Goal: Transaction & Acquisition: Purchase product/service

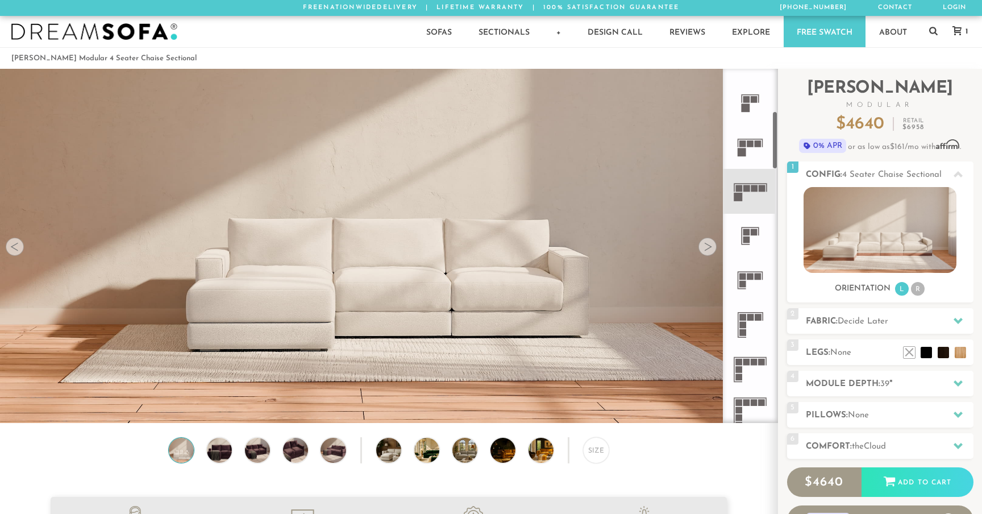
scroll to position [256, 0]
click at [916, 288] on li "R" at bounding box center [918, 289] width 14 height 14
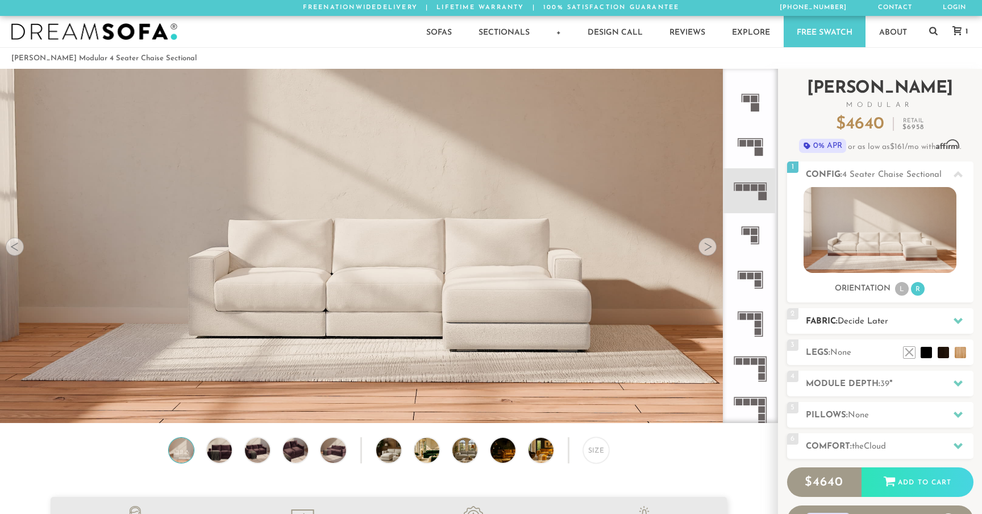
click at [924, 322] on h2 "Fabric: Decide Later" at bounding box center [890, 321] width 168 height 13
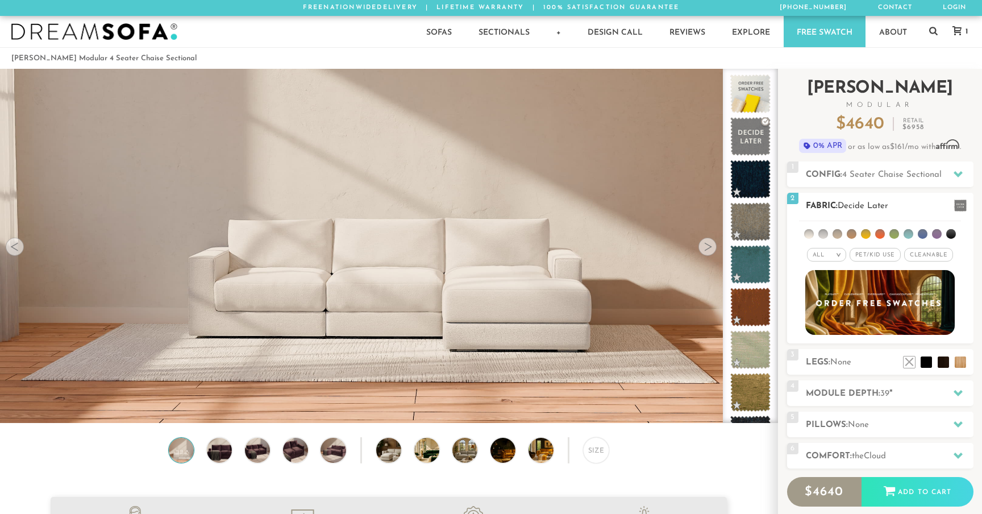
click at [838, 258] on div "All >" at bounding box center [826, 255] width 39 height 14
click at [829, 349] on li "Luxury" at bounding box center [826, 351] width 39 height 16
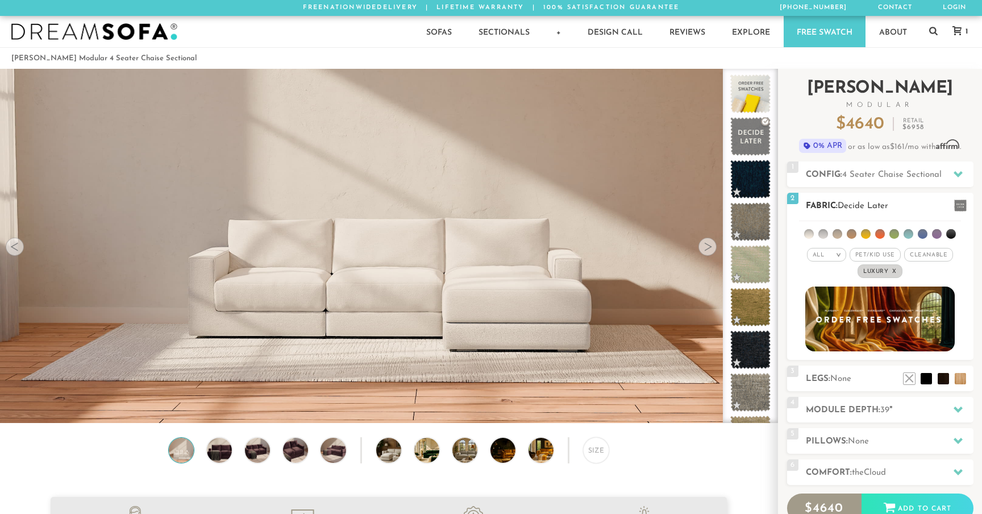
click at [810, 237] on li at bounding box center [809, 234] width 10 height 10
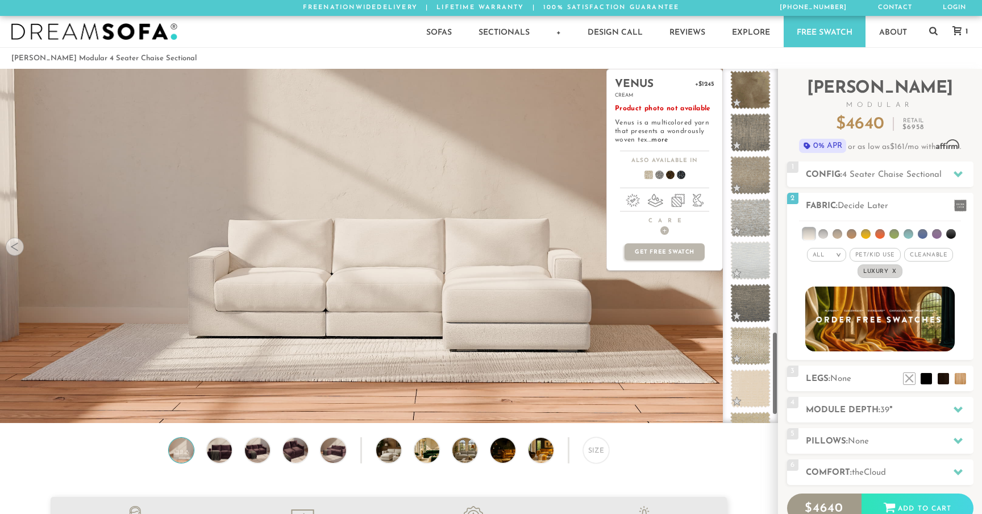
scroll to position [1145, 0]
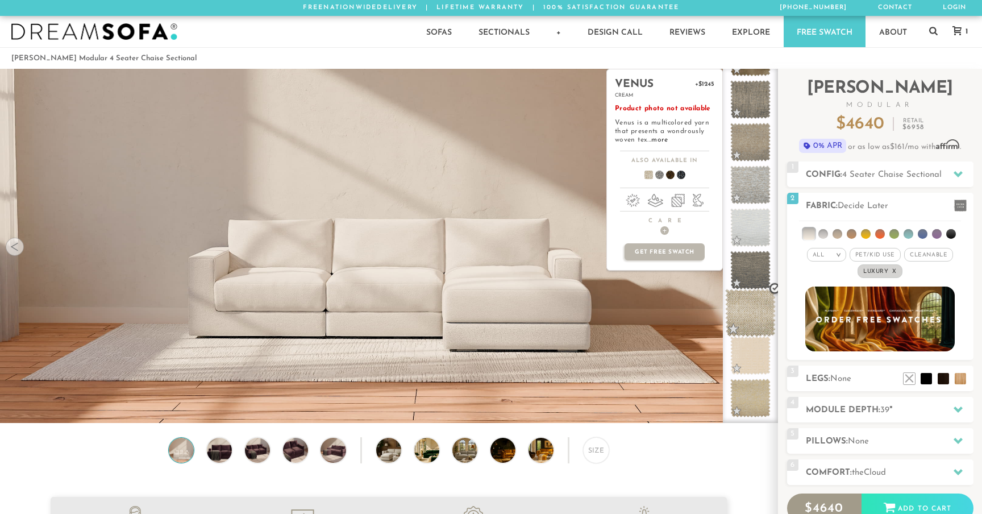
click at [758, 309] on span at bounding box center [750, 313] width 51 height 48
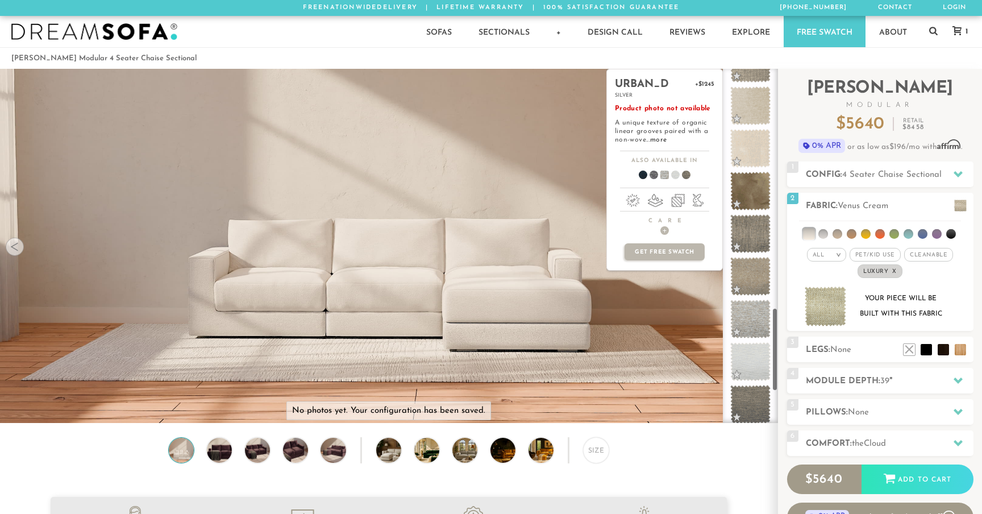
click at [758, 309] on span at bounding box center [750, 319] width 40 height 39
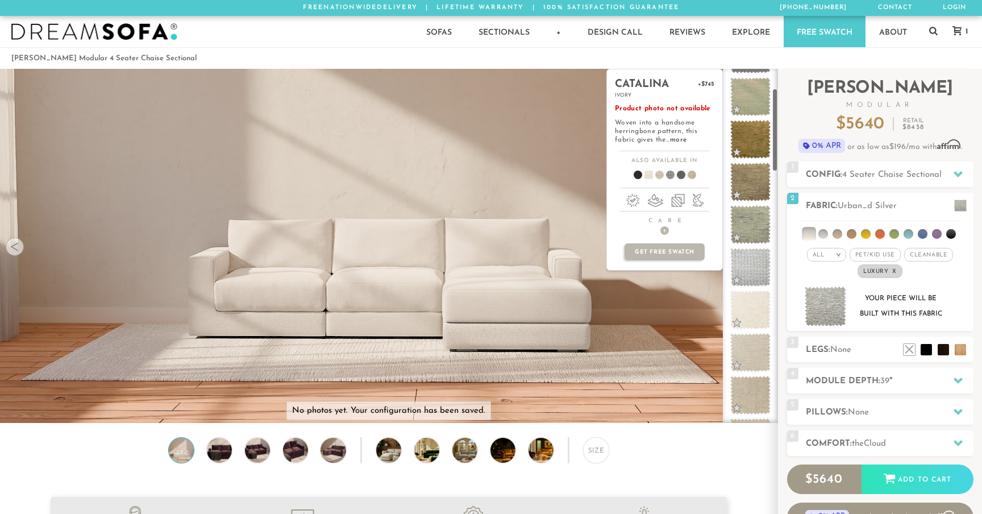
scroll to position [84, 0]
click at [750, 270] on span at bounding box center [750, 266] width 51 height 48
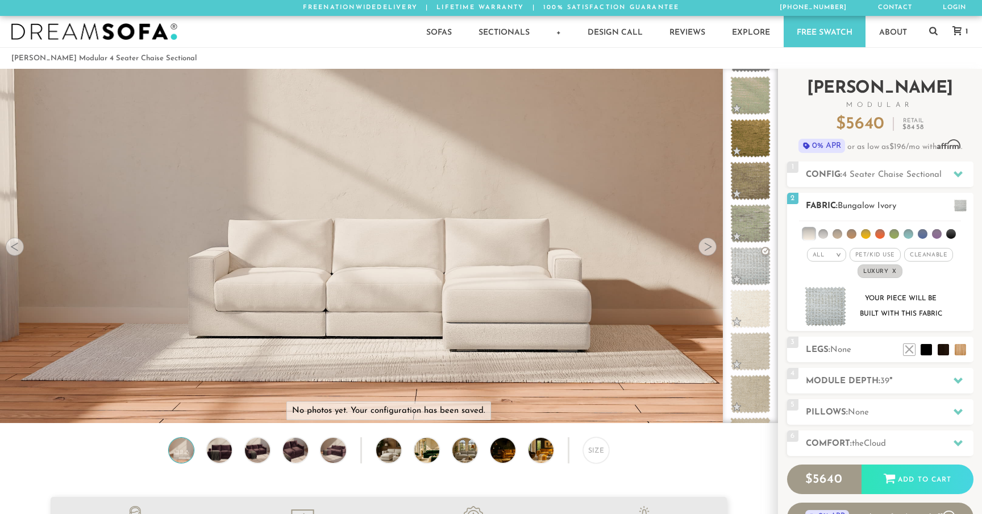
click at [820, 313] on img at bounding box center [826, 306] width 42 height 40
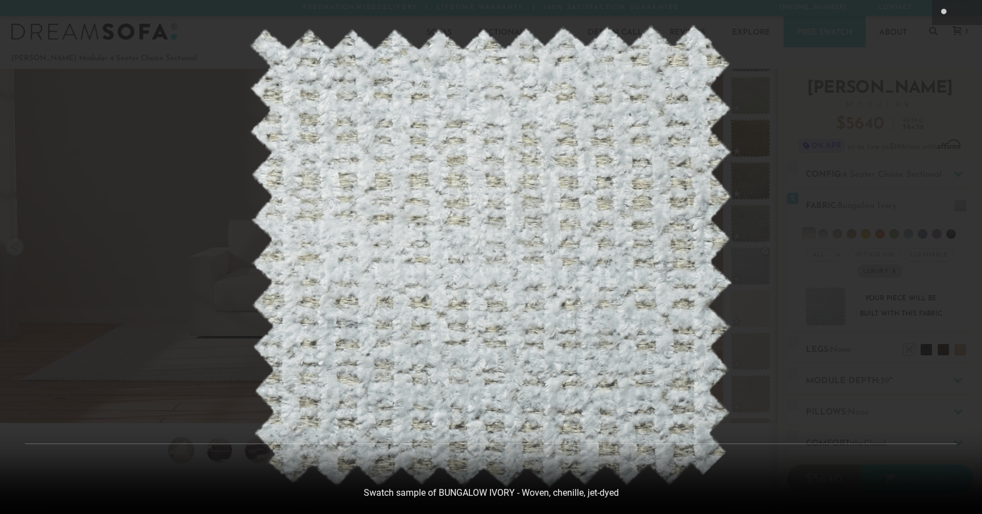
click at [212, 159] on div at bounding box center [491, 257] width 982 height 514
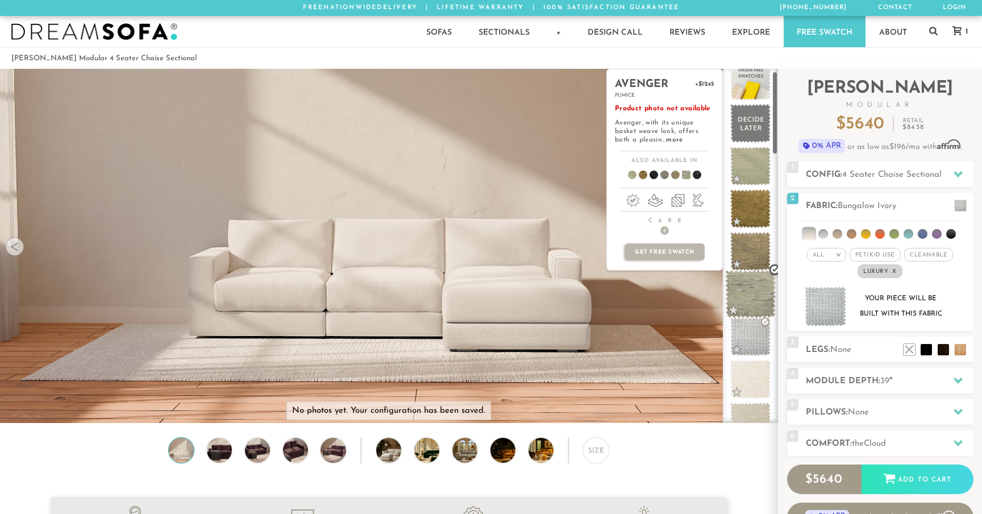
scroll to position [0, 0]
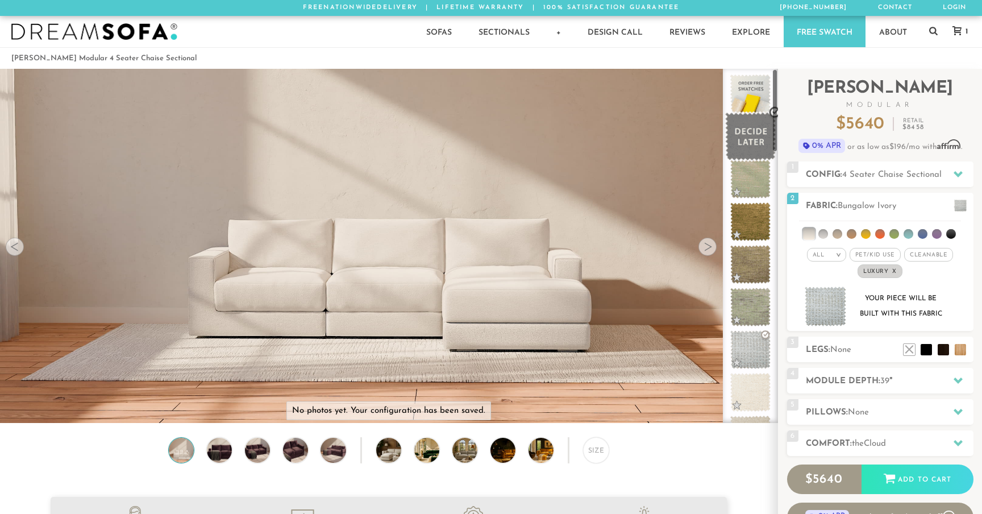
click at [750, 151] on span at bounding box center [750, 137] width 51 height 48
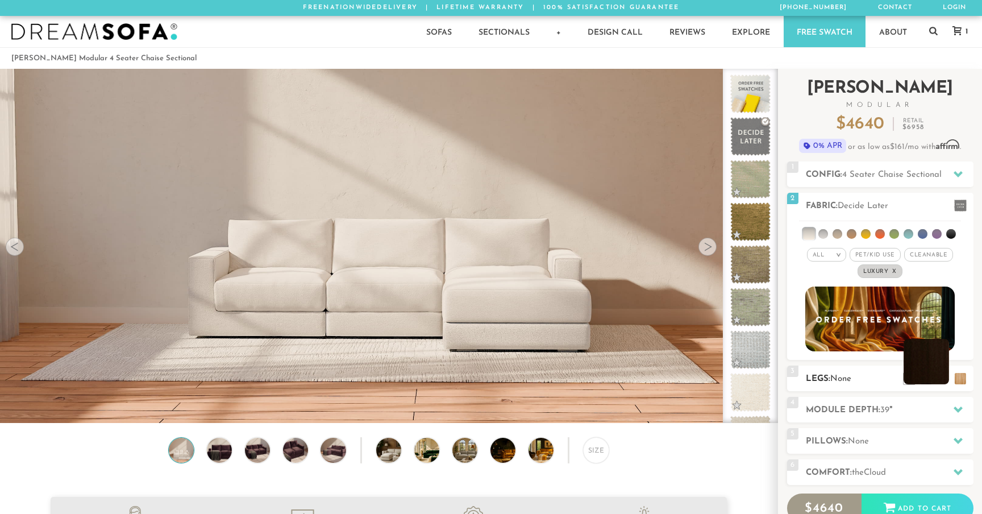
click at [942, 380] on li at bounding box center [926, 361] width 45 height 45
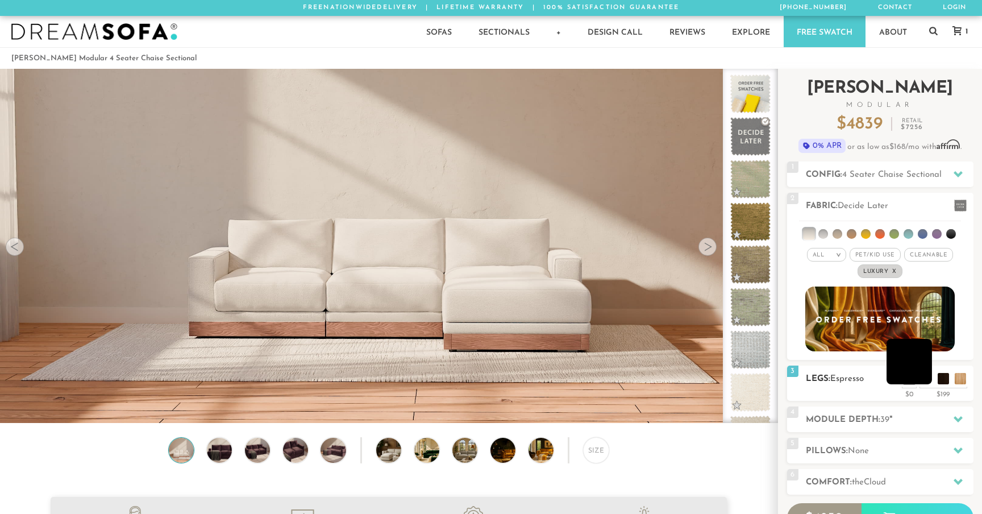
click at [926, 380] on li at bounding box center [909, 361] width 45 height 45
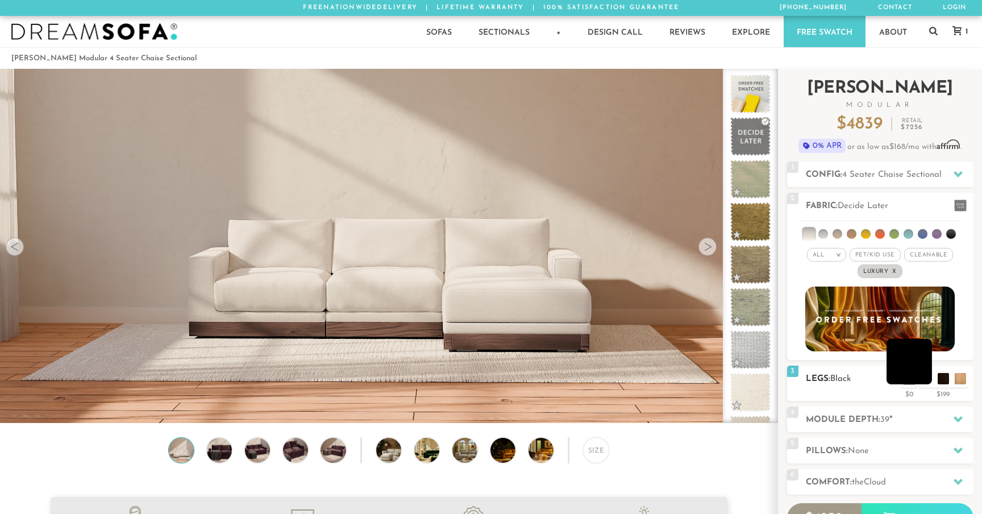
click at [926, 380] on li at bounding box center [909, 361] width 45 height 45
click at [941, 378] on li at bounding box center [926, 361] width 45 height 45
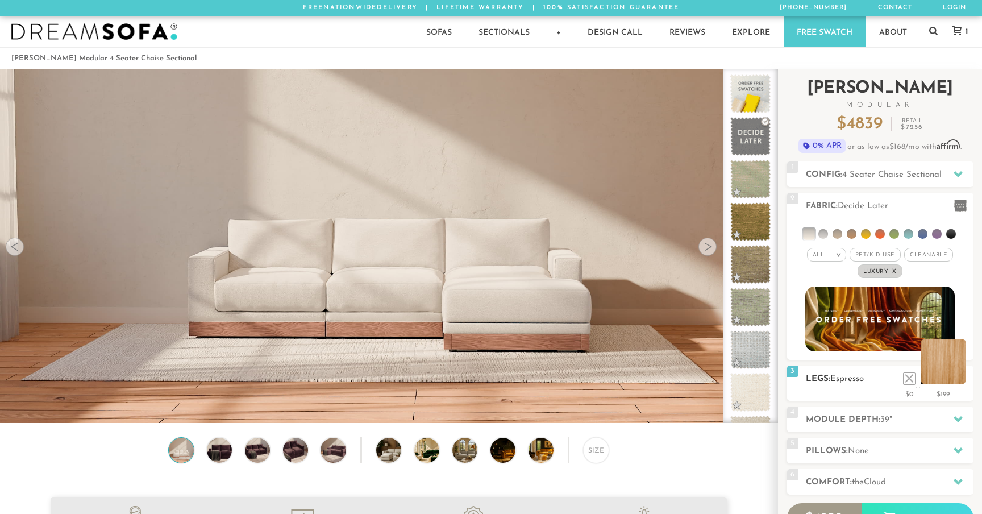
click at [958, 381] on li at bounding box center [943, 361] width 45 height 45
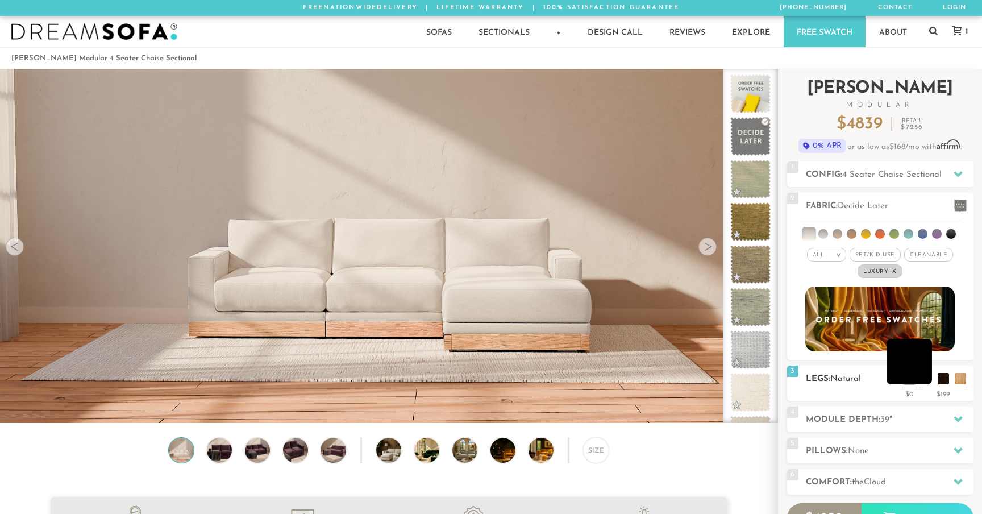
click at [921, 379] on li at bounding box center [909, 361] width 45 height 45
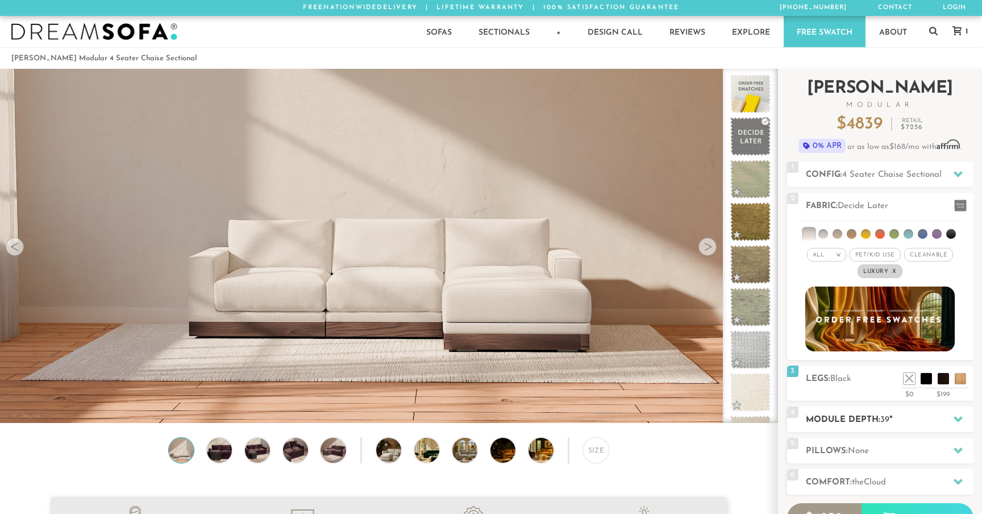
click at [856, 413] on div "4 Module Depth: 39 "" at bounding box center [880, 419] width 186 height 26
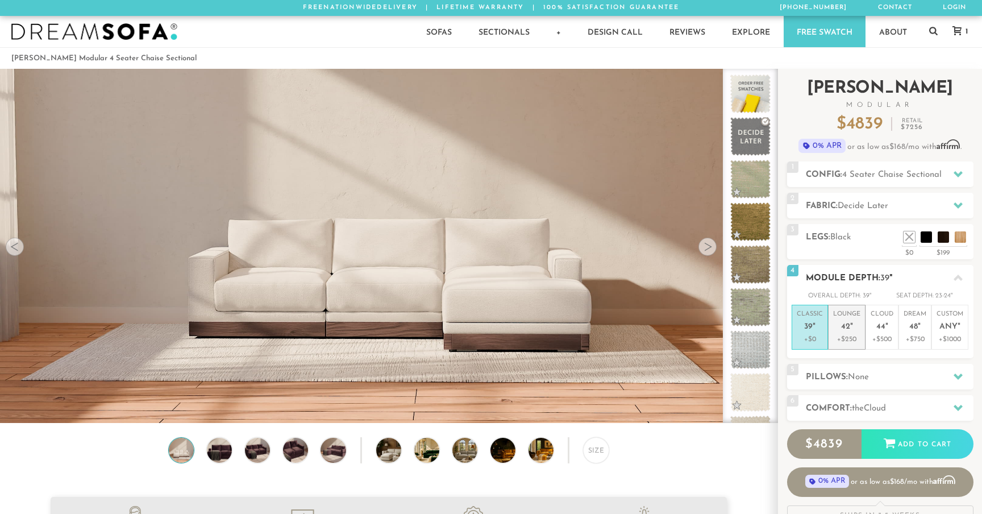
click at [845, 334] on p "+$250" at bounding box center [846, 339] width 27 height 10
click at [925, 326] on p "Dream 48 "" at bounding box center [915, 322] width 23 height 24
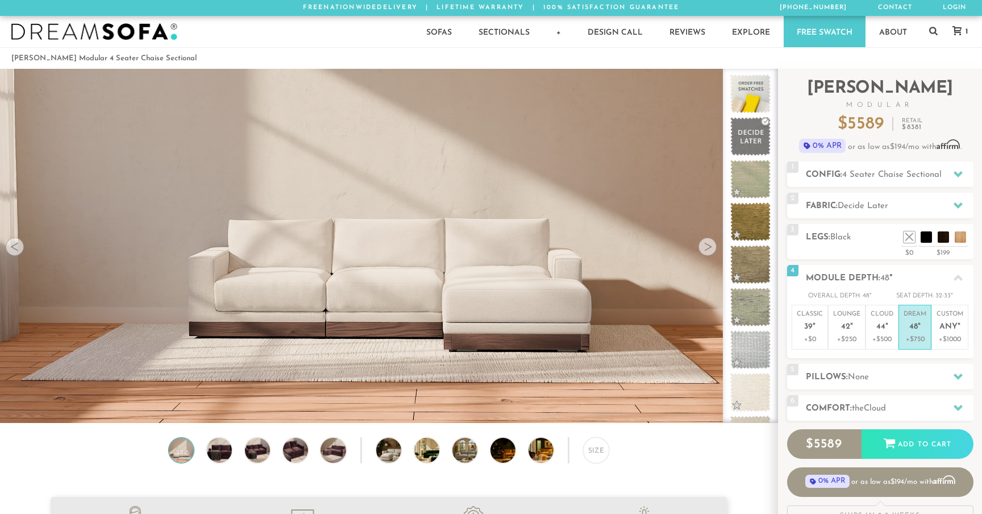
click at [274, 447] on div "Size" at bounding box center [389, 453] width 778 height 32
click at [256, 447] on img at bounding box center [257, 450] width 30 height 25
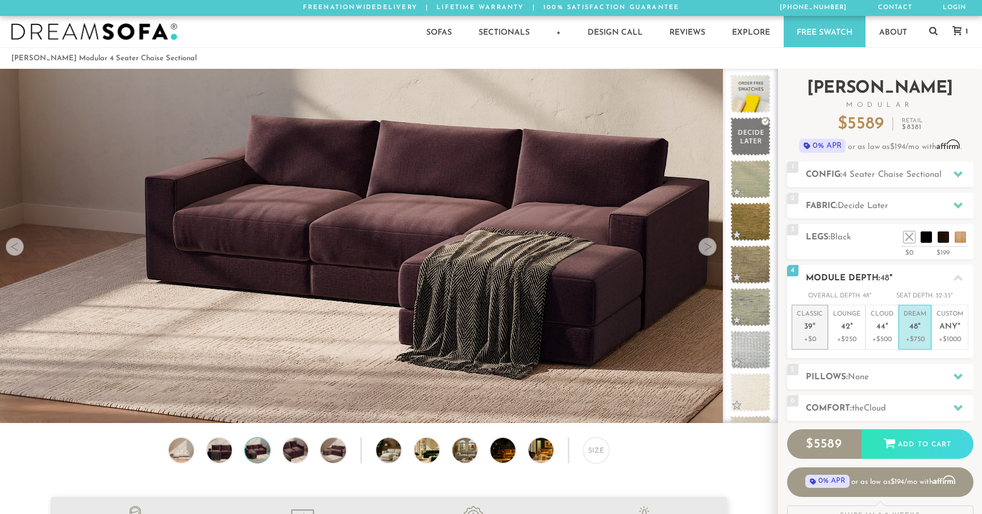
click at [808, 326] on span "39" at bounding box center [808, 327] width 9 height 10
click at [849, 326] on span "42" at bounding box center [845, 327] width 9 height 10
click at [867, 201] on h2 "Fabric: Decide Later" at bounding box center [890, 206] width 168 height 13
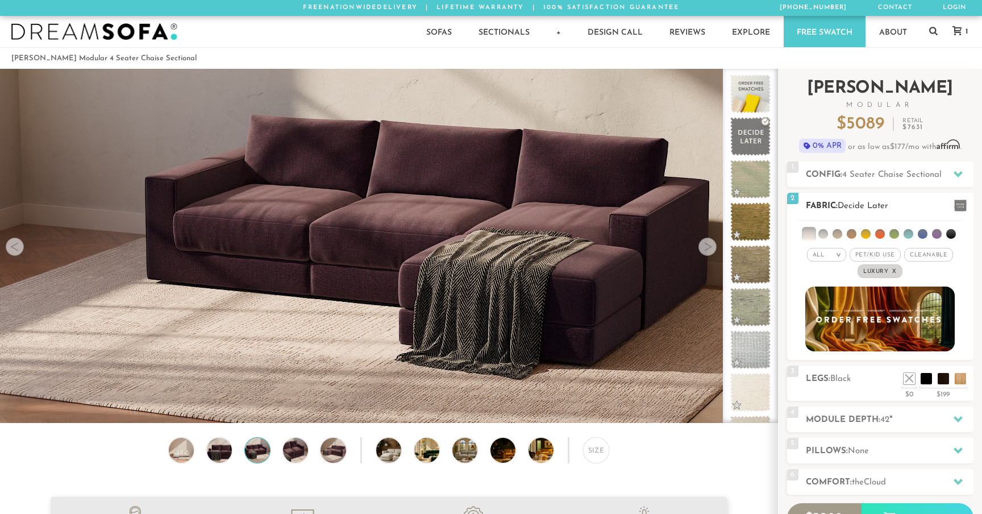
click at [828, 254] on div "All >" at bounding box center [826, 255] width 39 height 14
click at [823, 272] on li "All" at bounding box center [826, 269] width 39 height 16
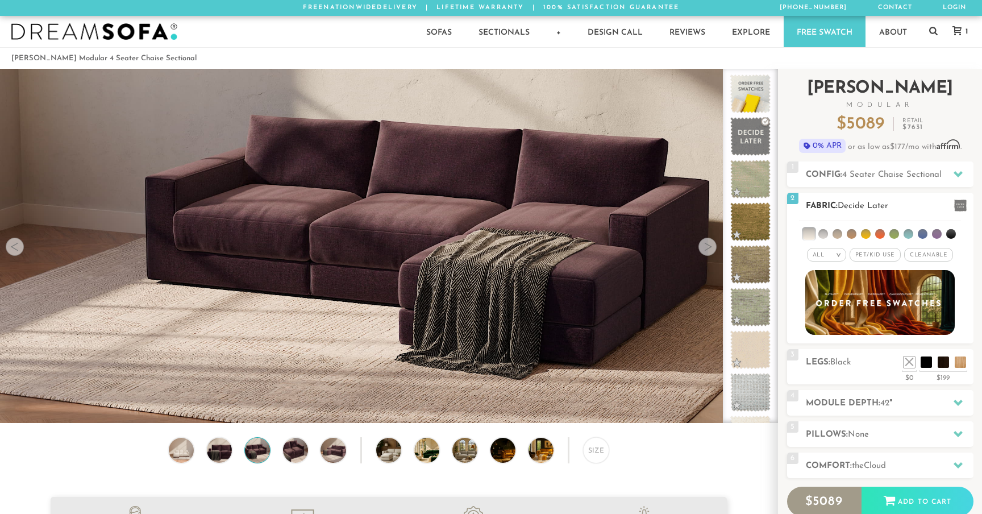
click at [824, 234] on li at bounding box center [824, 234] width 10 height 10
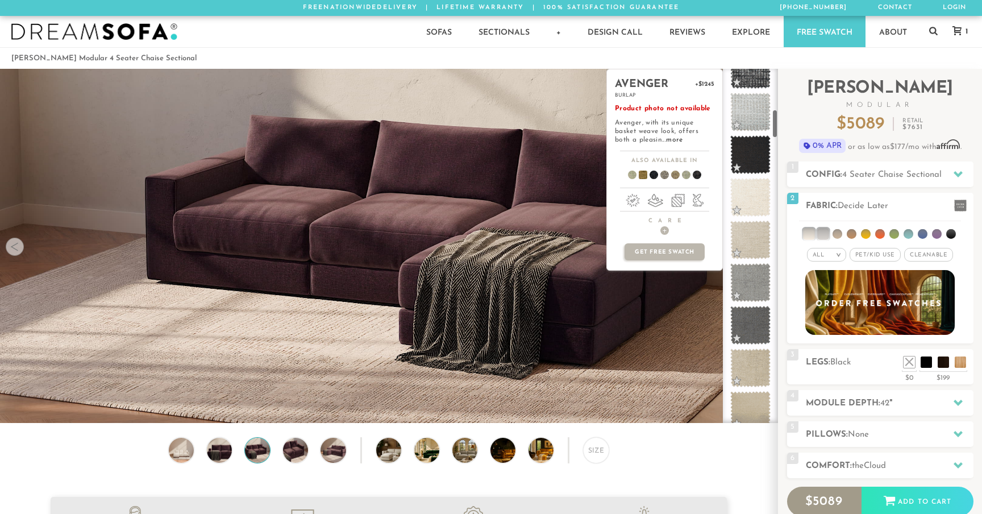
scroll to position [496, 0]
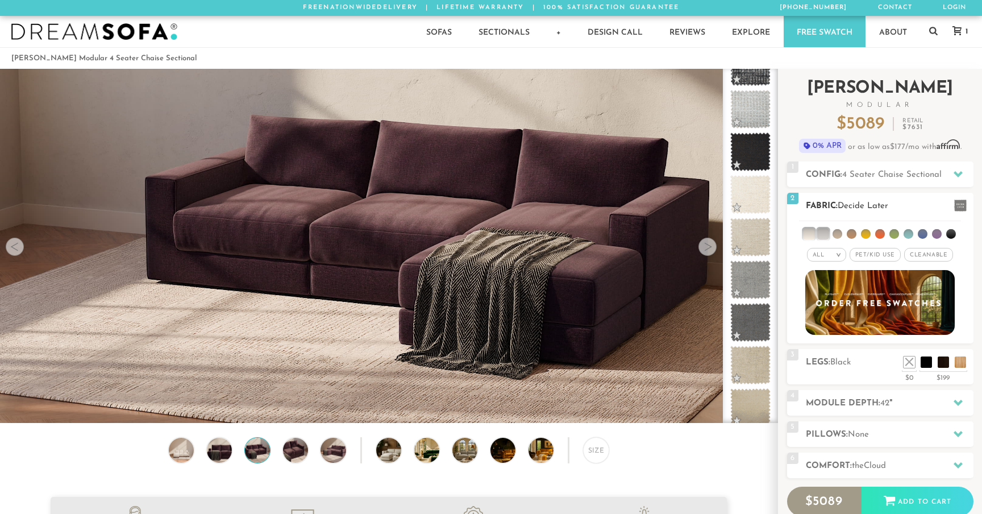
click at [824, 251] on div "All >" at bounding box center [826, 255] width 39 height 14
click at [869, 260] on span "Pet/Kid Use x" at bounding box center [875, 255] width 51 height 14
click at [892, 236] on li at bounding box center [895, 234] width 10 height 10
click at [892, 236] on li at bounding box center [893, 233] width 11 height 11
click at [824, 234] on li at bounding box center [822, 233] width 11 height 11
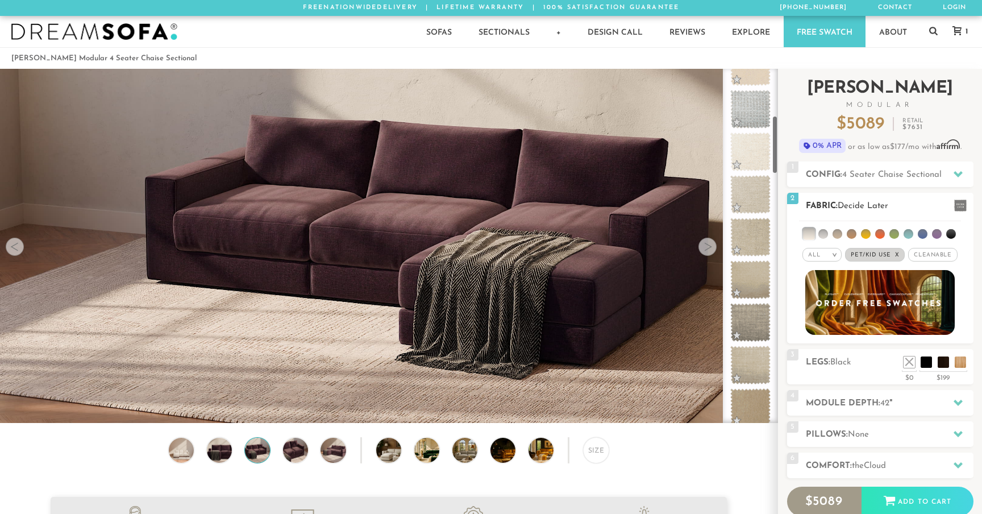
click at [811, 235] on li at bounding box center [808, 233] width 11 height 11
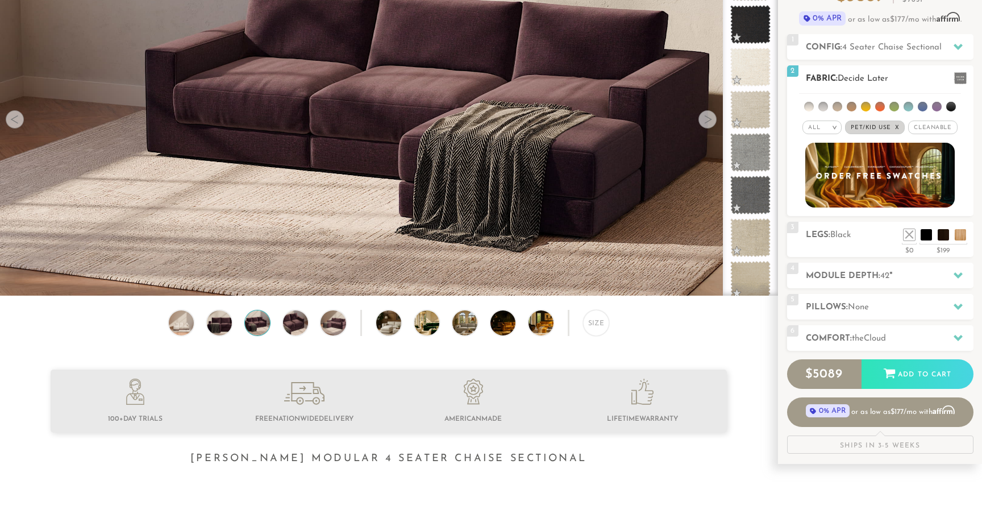
scroll to position [131, 0]
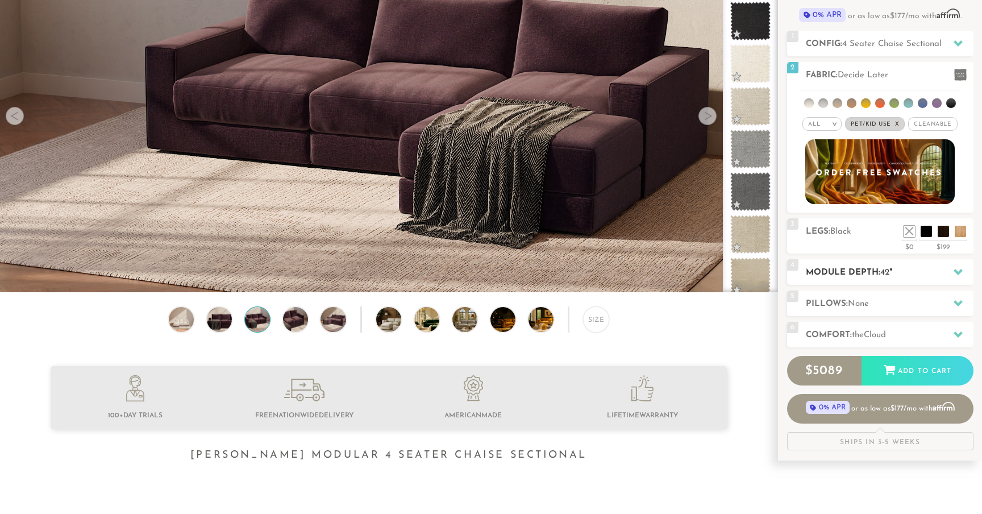
click at [896, 269] on h2 "Module Depth: 42 "" at bounding box center [890, 272] width 168 height 13
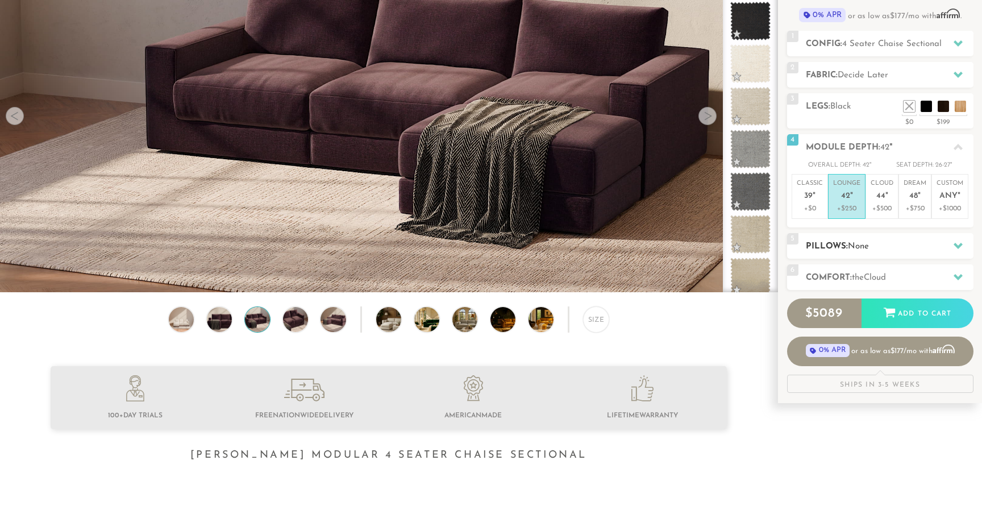
click at [881, 241] on h2 "Pillows: None" at bounding box center [890, 246] width 168 height 13
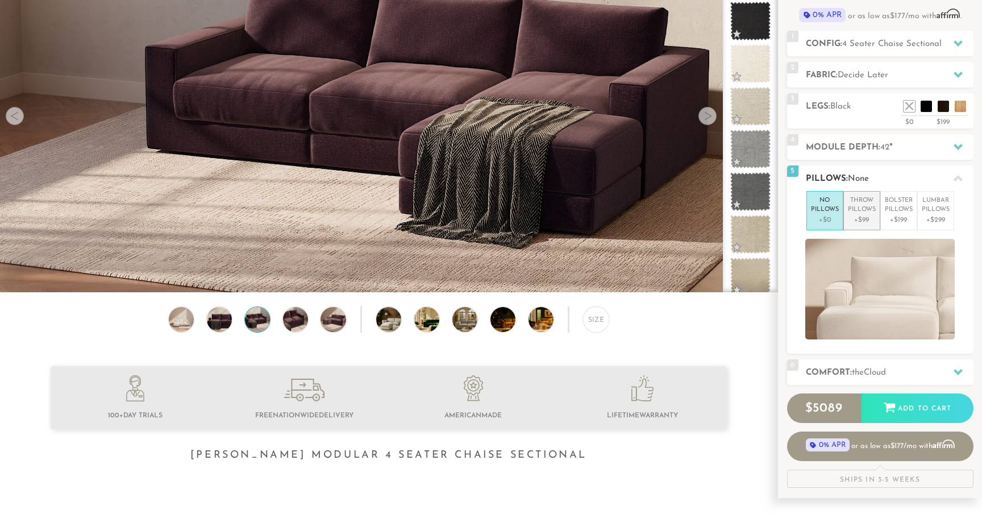
click at [862, 215] on p "+$99" at bounding box center [862, 220] width 28 height 10
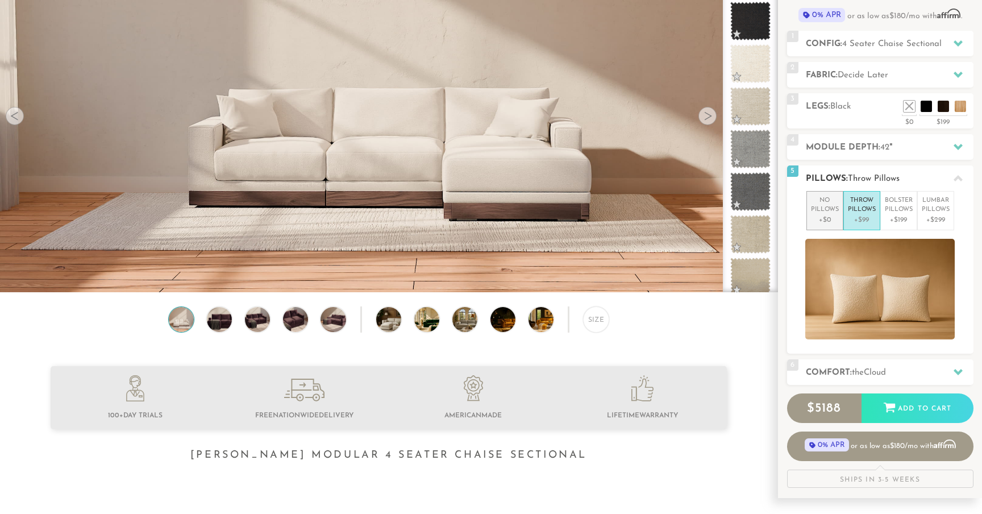
click at [827, 215] on p "+$0" at bounding box center [825, 220] width 28 height 10
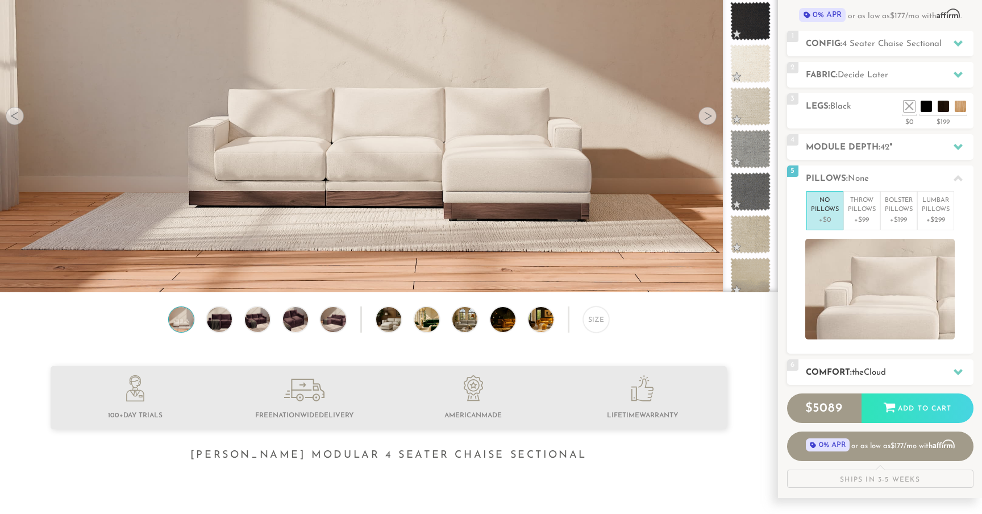
click at [872, 366] on h2 "Comfort: the Cloud" at bounding box center [890, 372] width 168 height 13
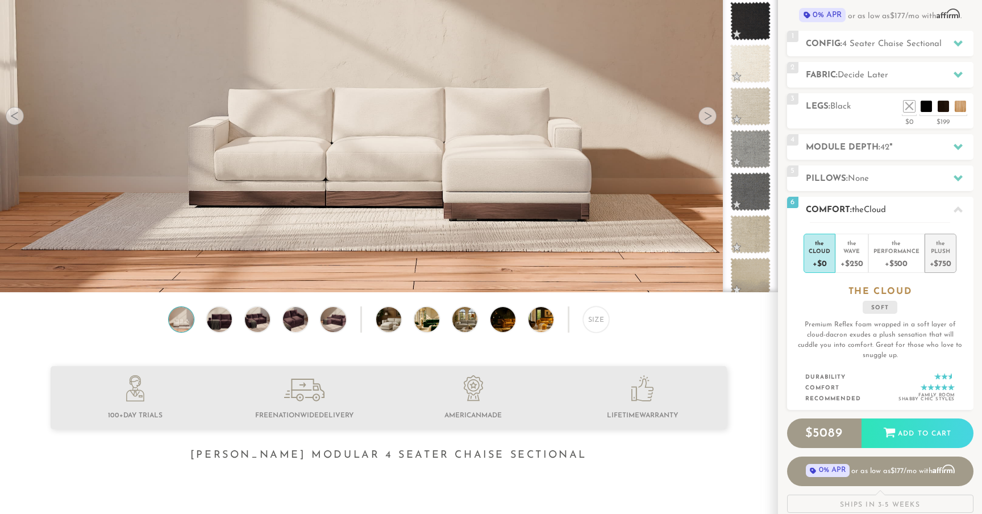
click at [940, 259] on div "+$750" at bounding box center [941, 263] width 22 height 16
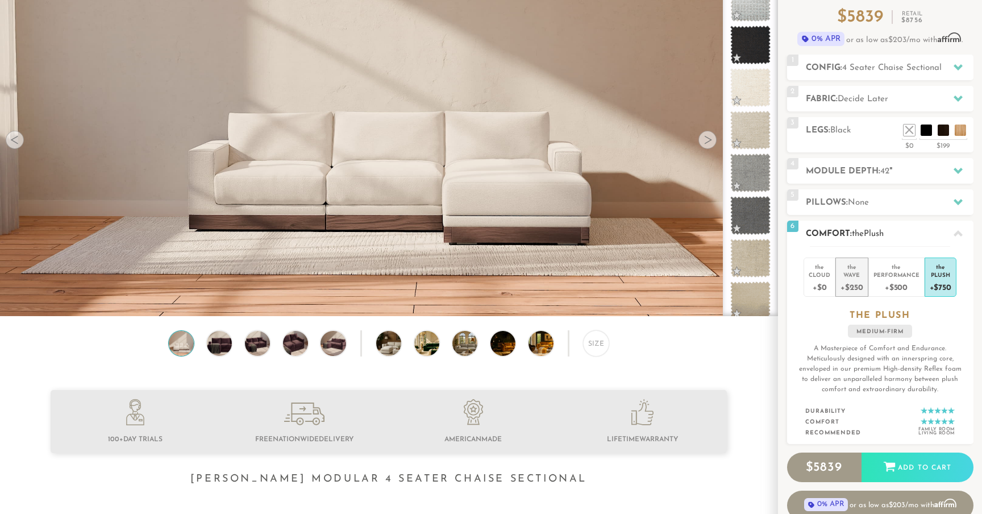
scroll to position [0, 0]
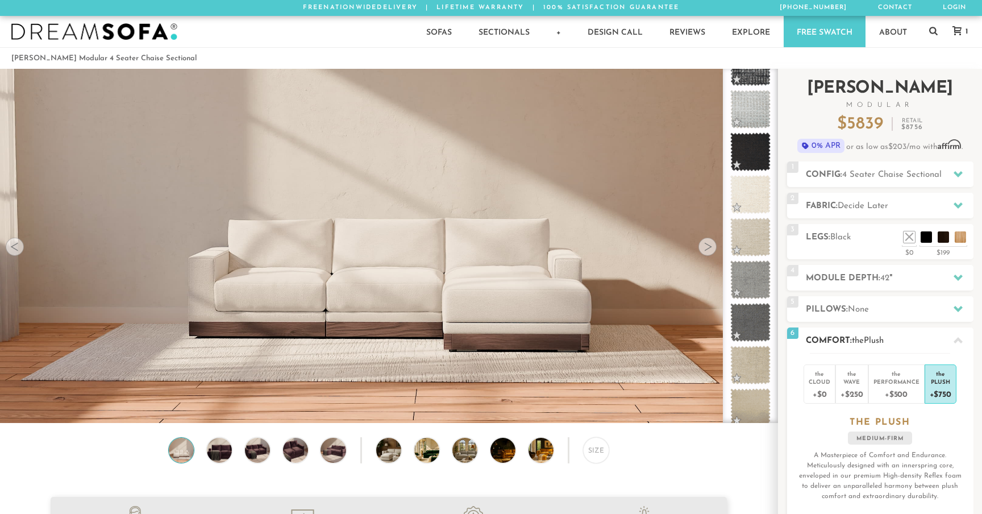
click at [956, 337] on icon at bounding box center [958, 340] width 9 height 9
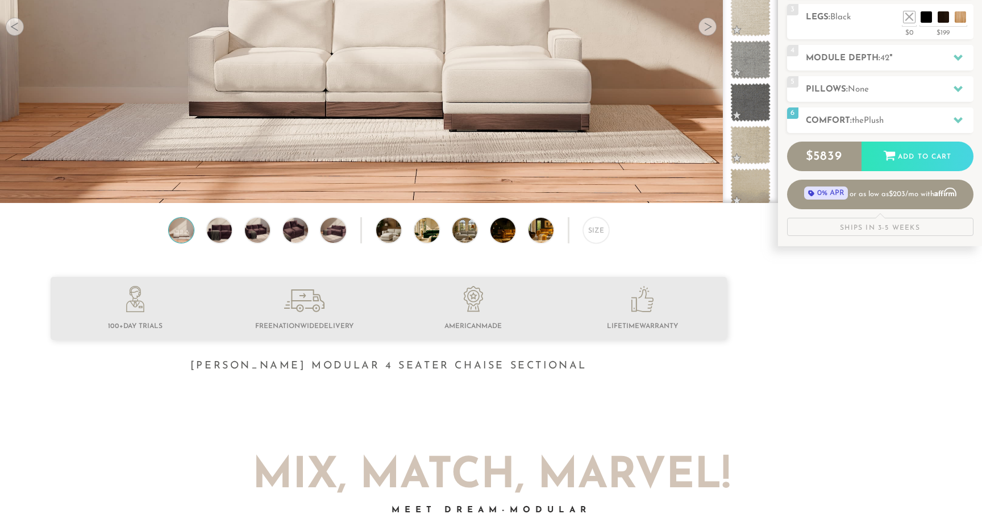
scroll to position [228, 0]
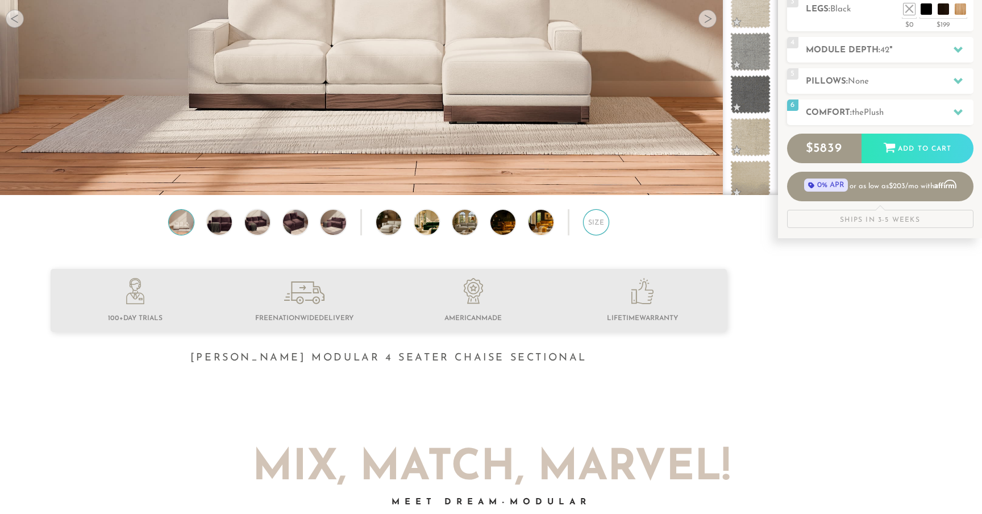
click at [601, 223] on div "Size" at bounding box center [596, 222] width 26 height 26
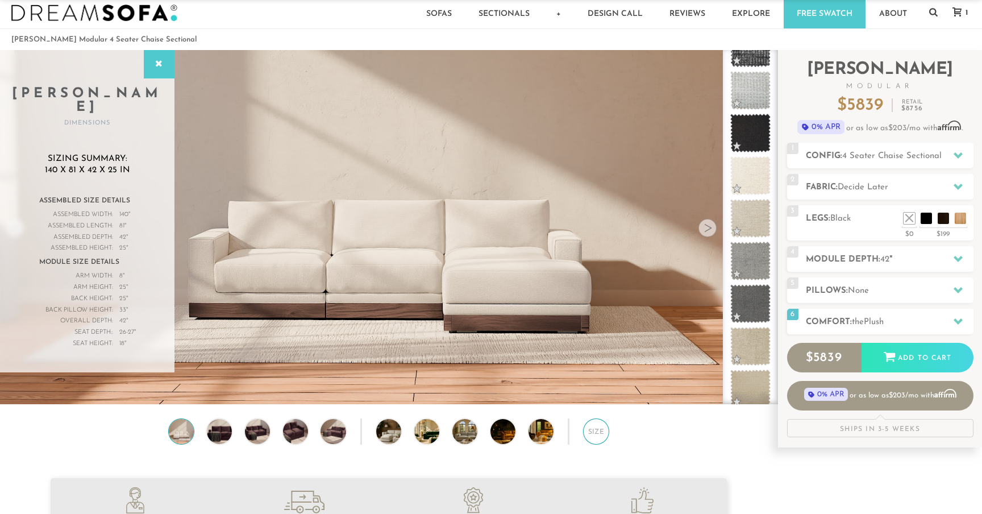
scroll to position [11, 0]
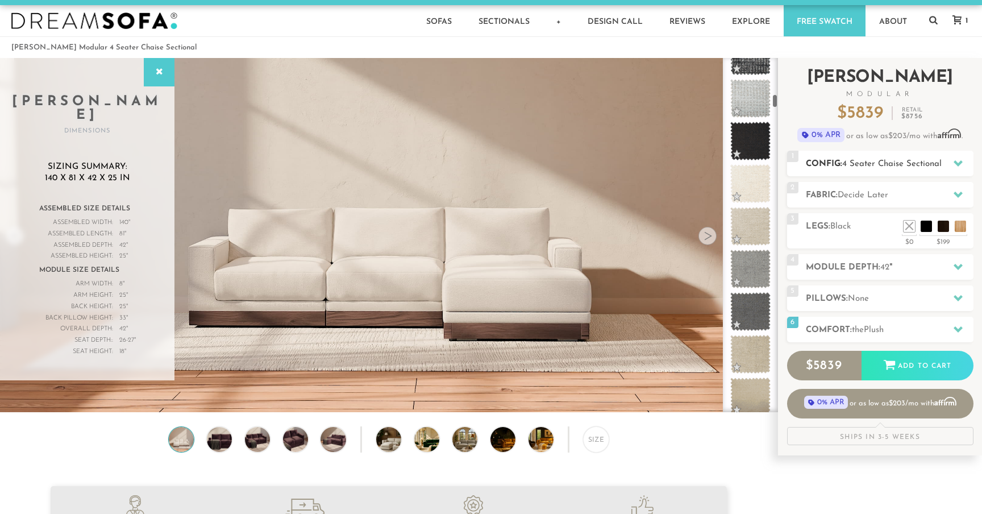
click at [883, 170] on div "1 Config: 4 Seater Chaise Sectional R" at bounding box center [880, 164] width 186 height 26
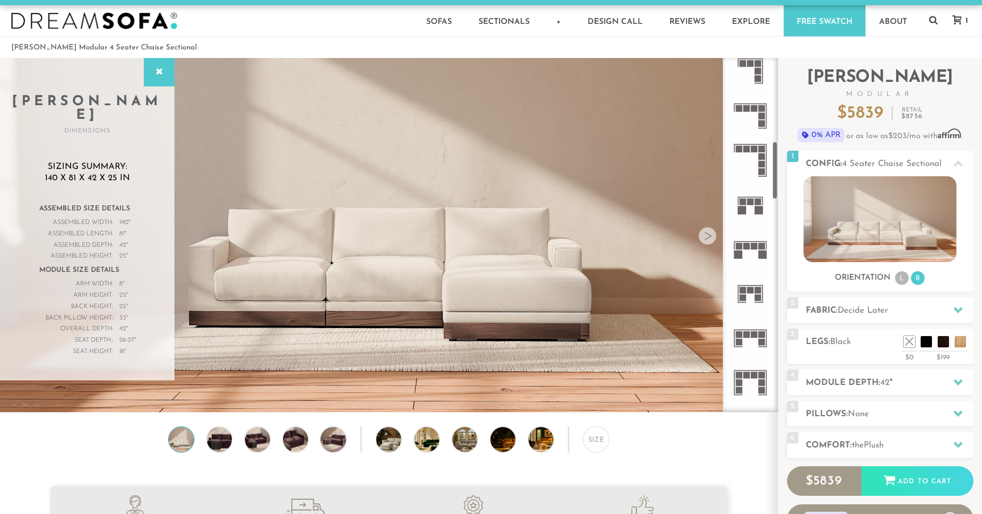
scroll to position [481, 0]
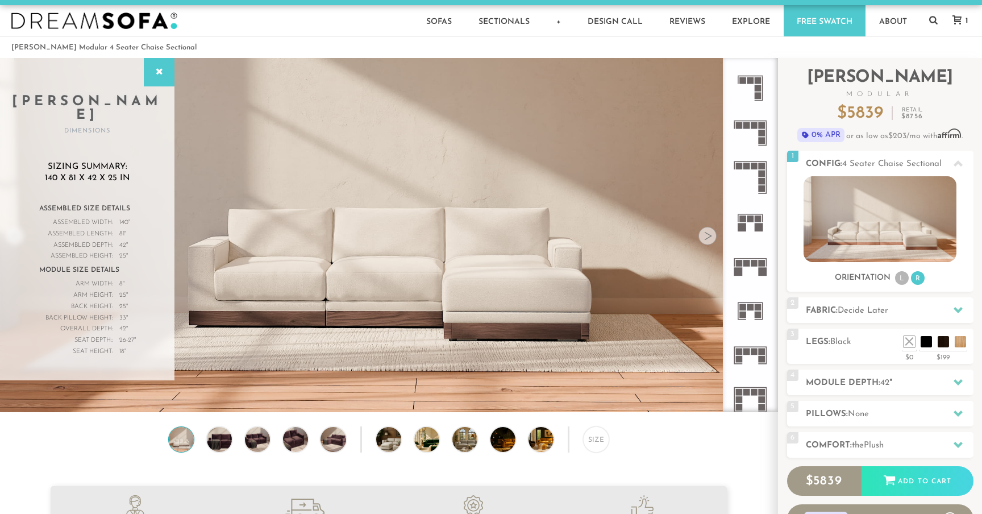
click at [755, 269] on icon at bounding box center [750, 266] width 44 height 44
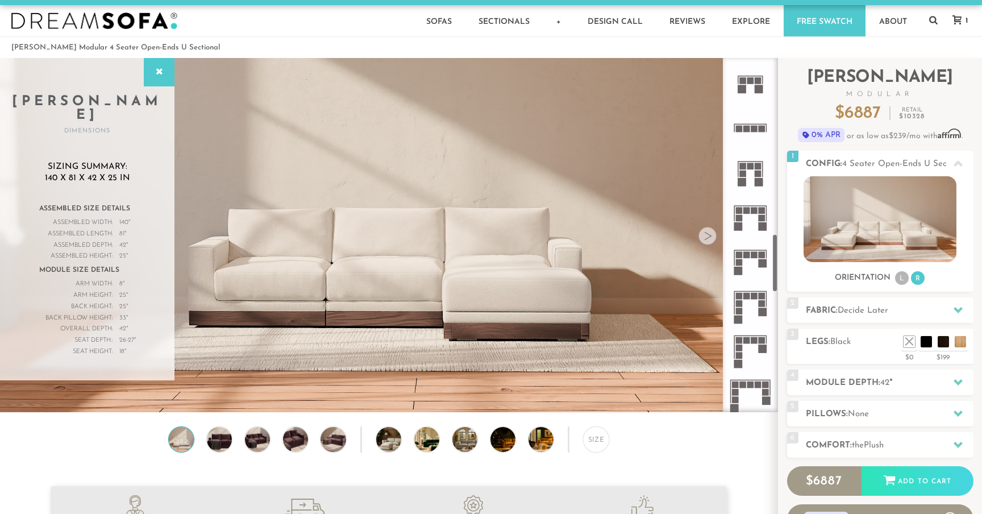
scroll to position [1049, 0]
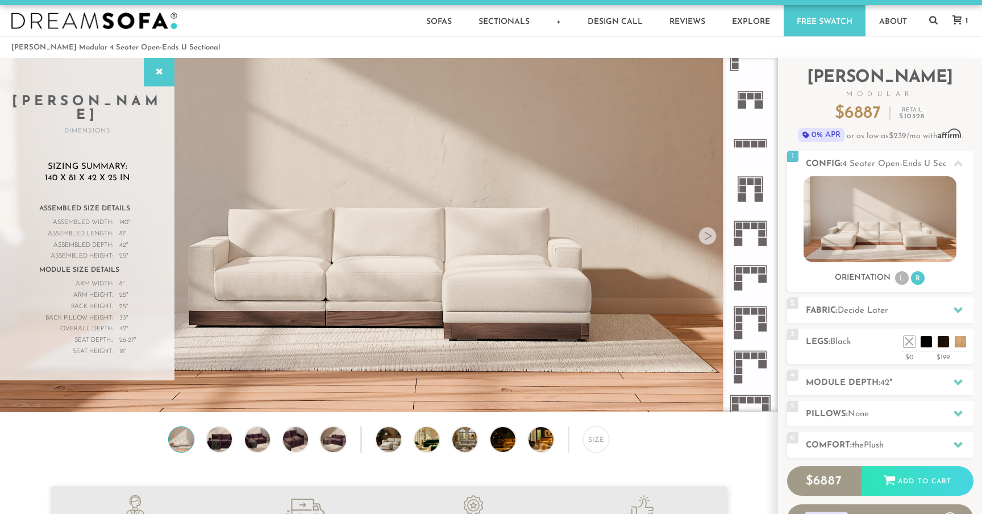
click at [755, 276] on icon at bounding box center [750, 277] width 44 height 44
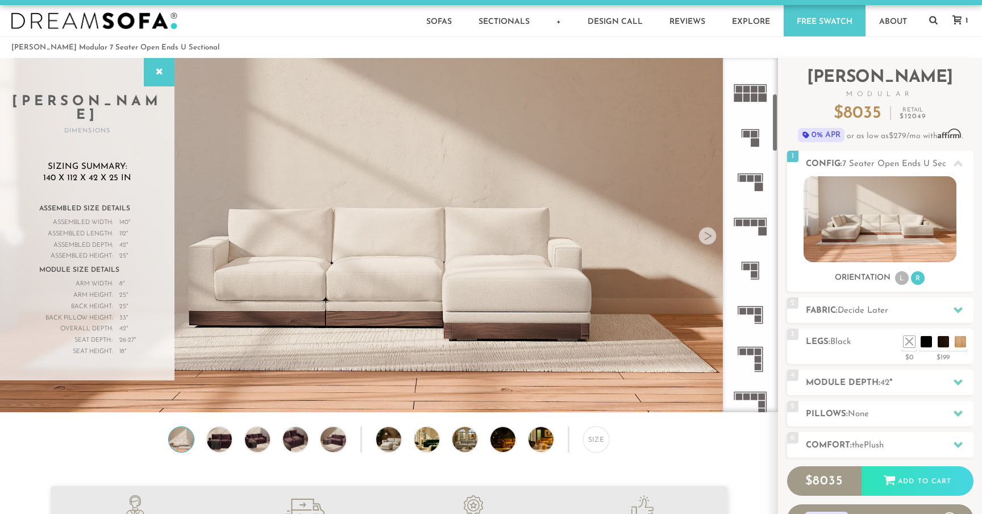
scroll to position [210, 0]
click at [757, 227] on icon at bounding box center [750, 226] width 44 height 44
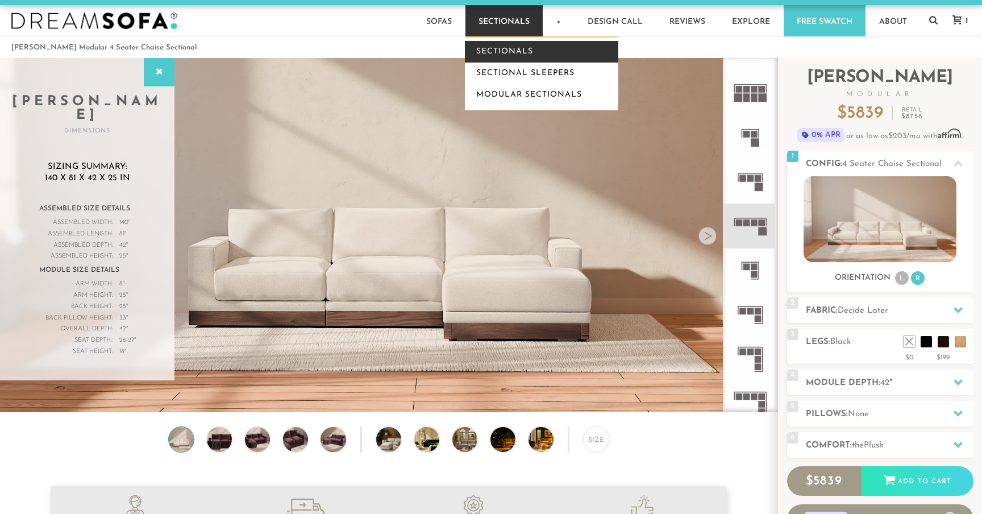
click at [510, 46] on link "Sectionals" at bounding box center [541, 52] width 153 height 22
